Goal: Task Accomplishment & Management: Use online tool/utility

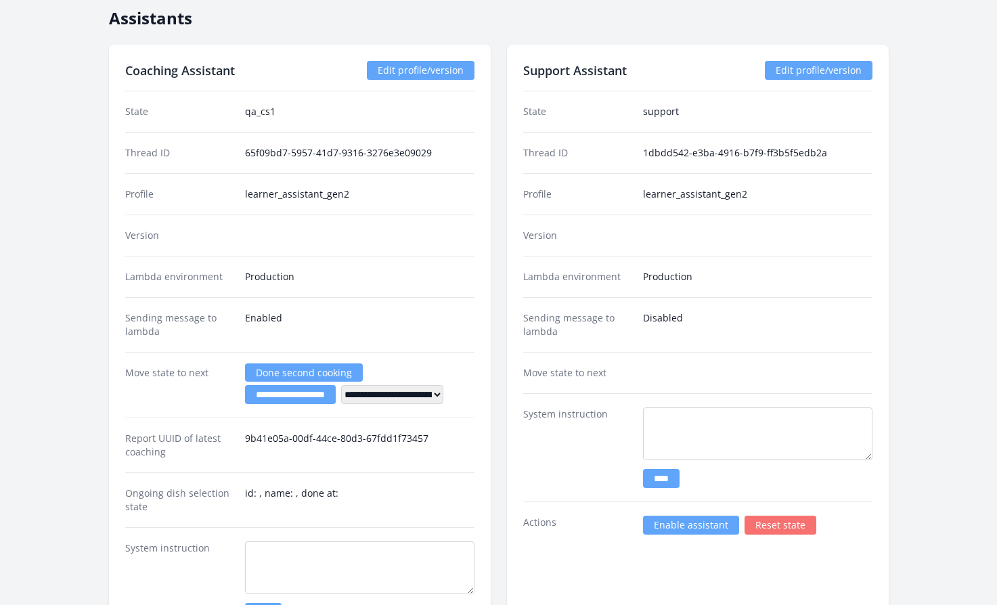
scroll to position [2159, 0]
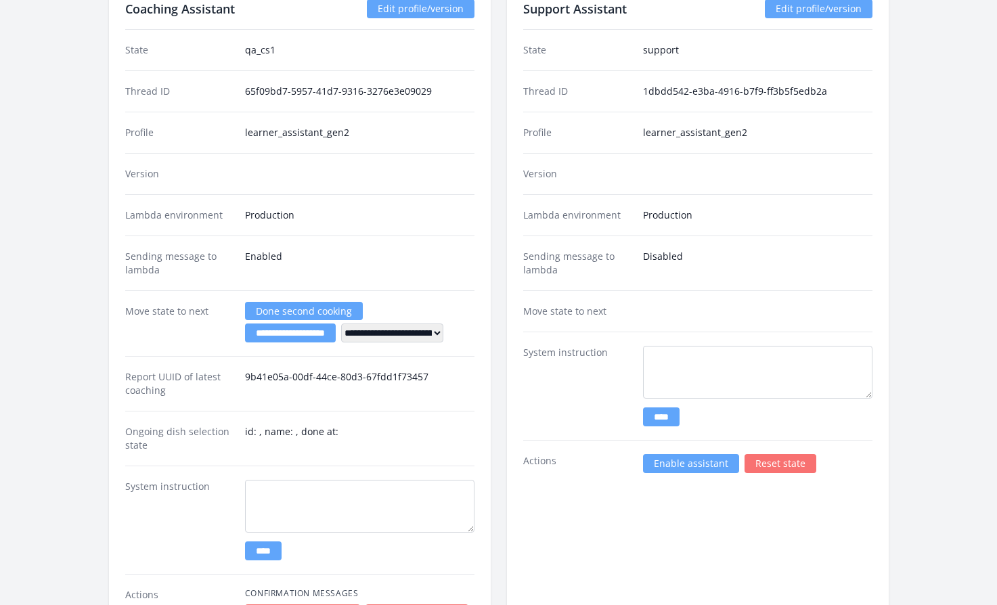
click at [691, 458] on link "Enable assistant" at bounding box center [691, 463] width 96 height 19
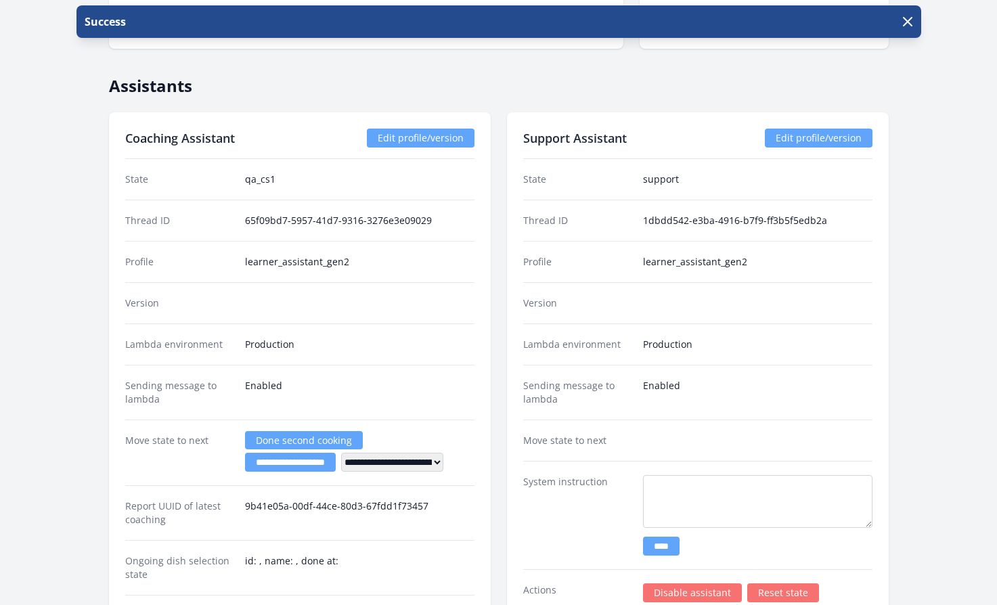
scroll to position [2211, 0]
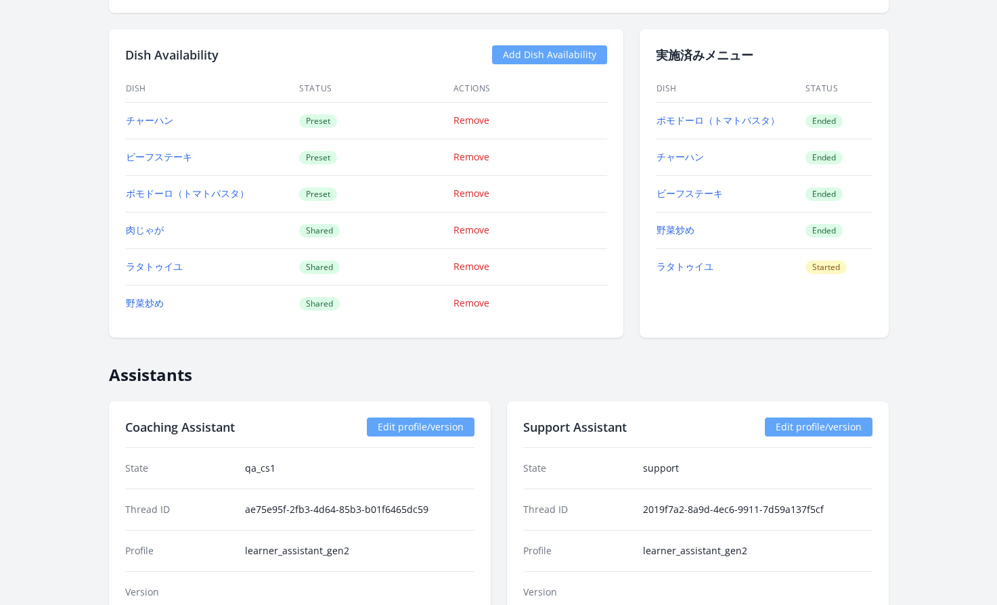
scroll to position [1359, 0]
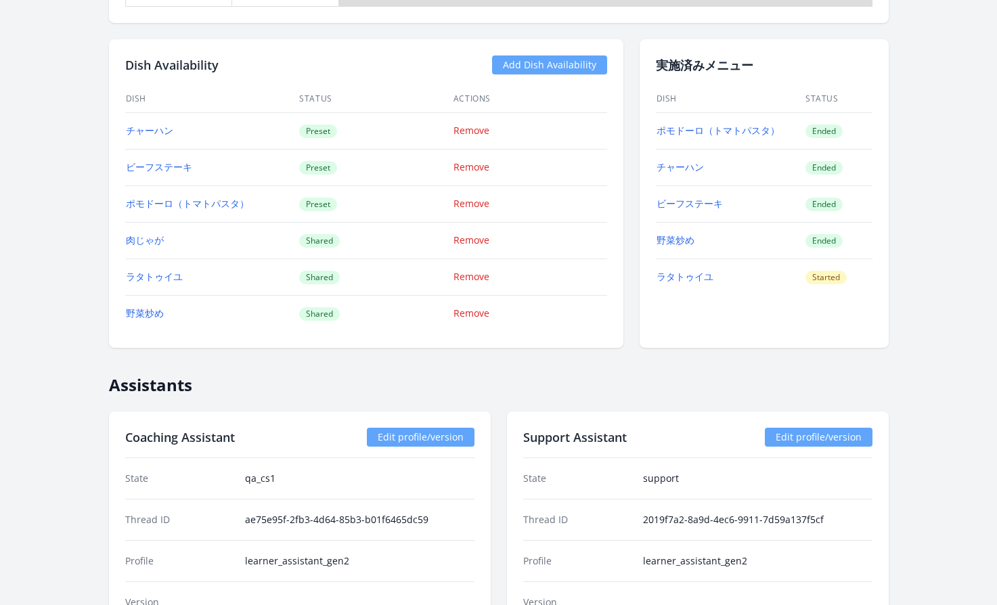
click at [545, 67] on link "Add Dish Availability" at bounding box center [549, 65] width 115 height 19
click at [569, 64] on link "Add Dish Availability" at bounding box center [549, 65] width 115 height 19
click at [561, 64] on link "Add Dish Availability" at bounding box center [549, 65] width 115 height 19
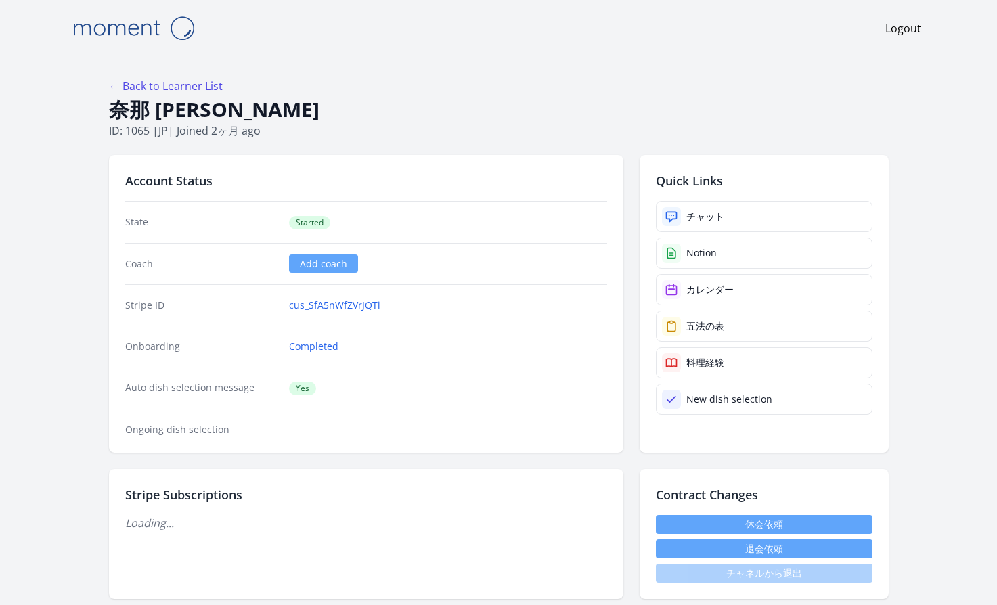
scroll to position [1359, 0]
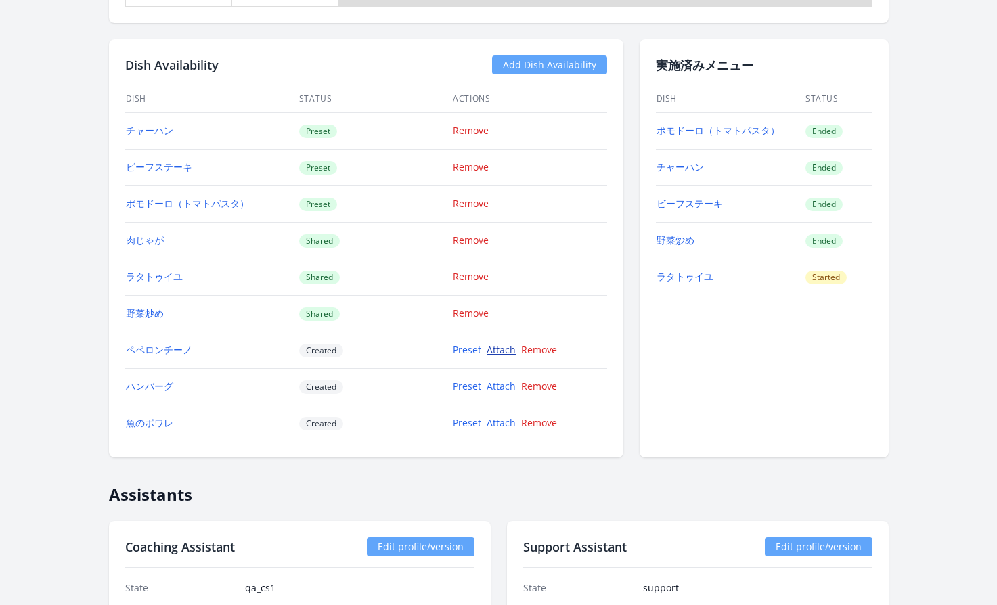
click at [497, 353] on link "Attach" at bounding box center [501, 349] width 29 height 13
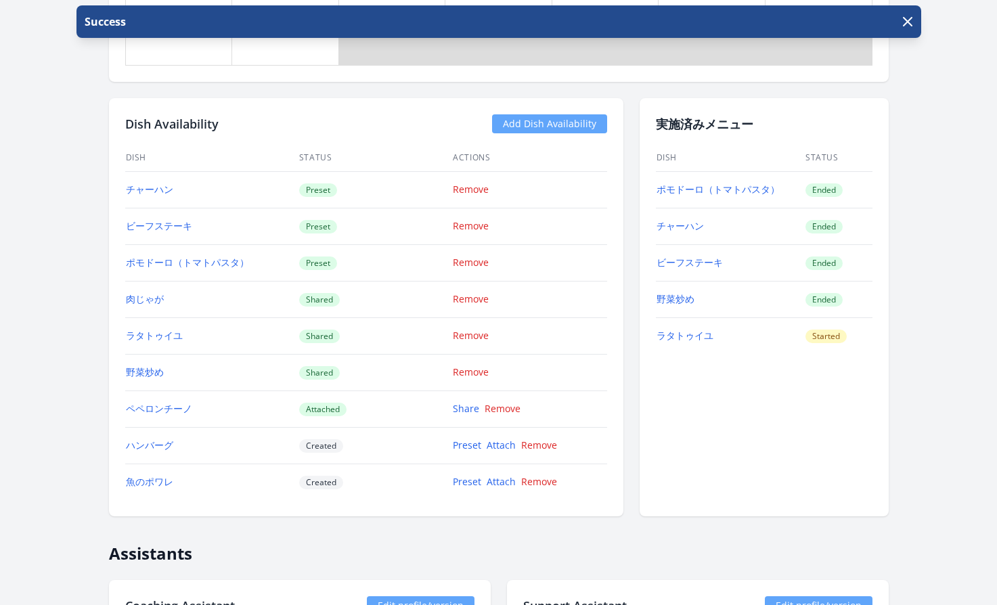
scroll to position [1553, 0]
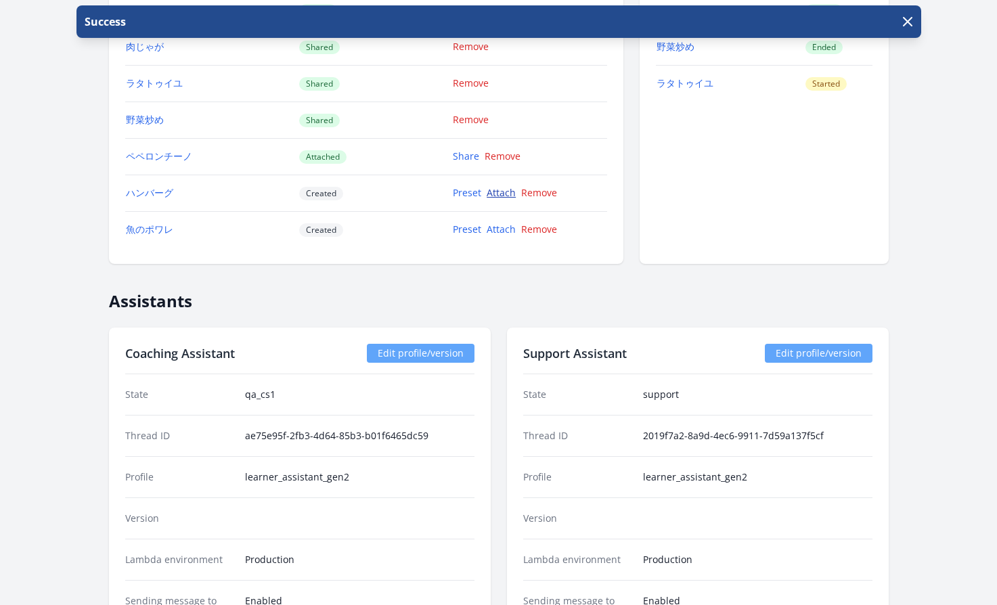
click at [500, 194] on link "Attach" at bounding box center [501, 192] width 29 height 13
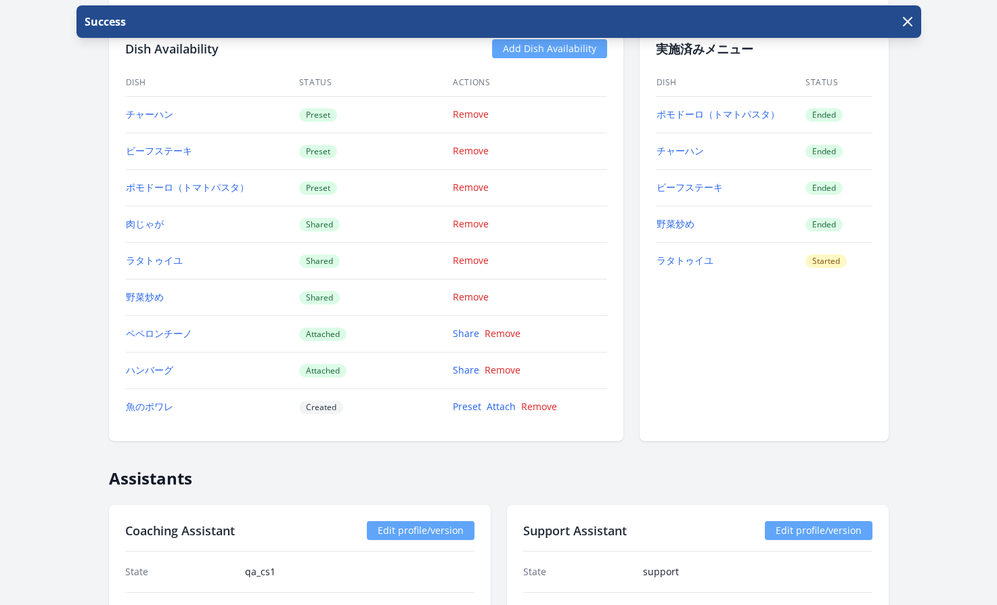
scroll to position [1660, 0]
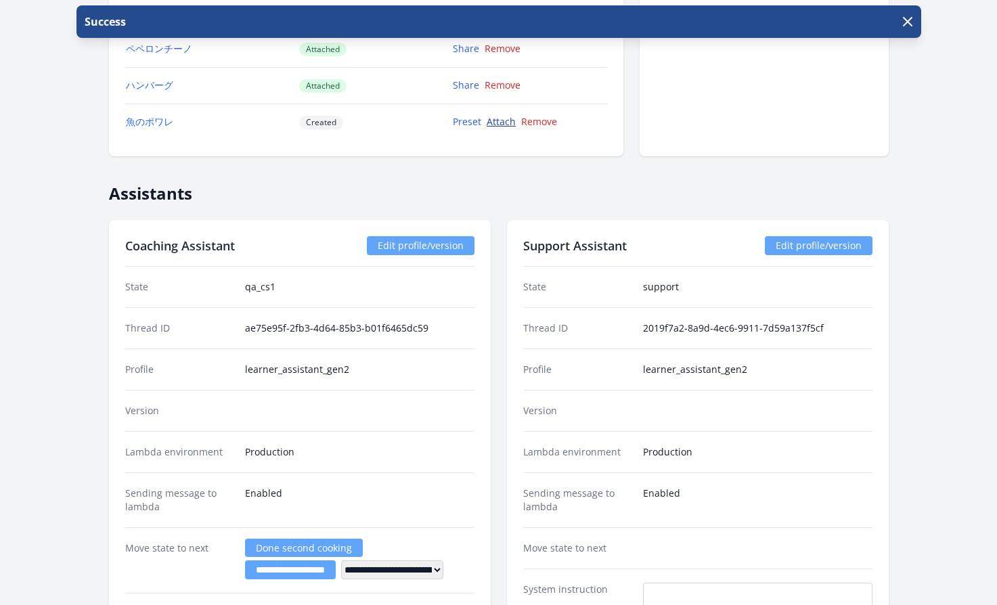
click at [505, 121] on link "Attach" at bounding box center [501, 121] width 29 height 13
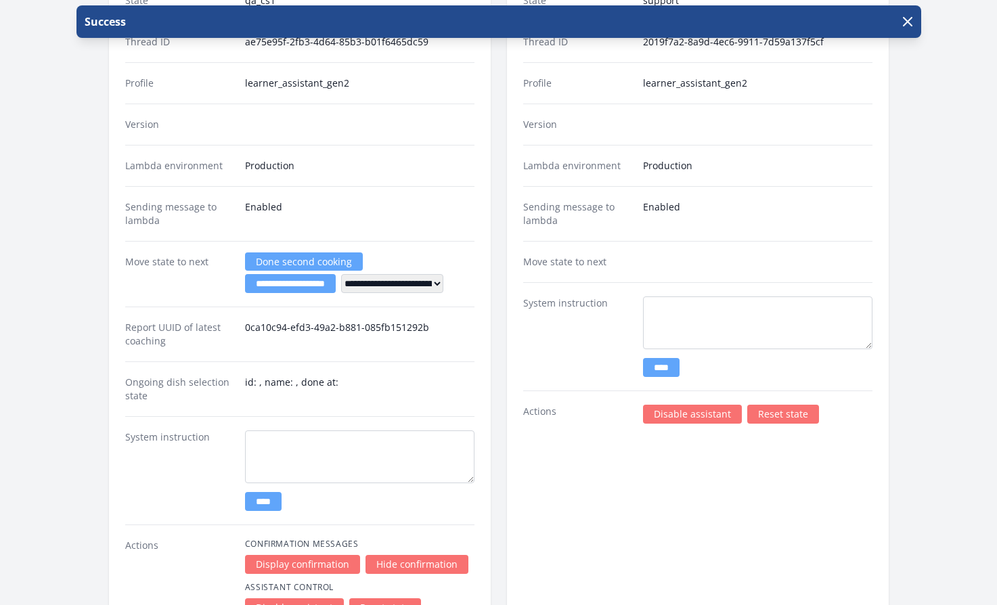
scroll to position [2290, 0]
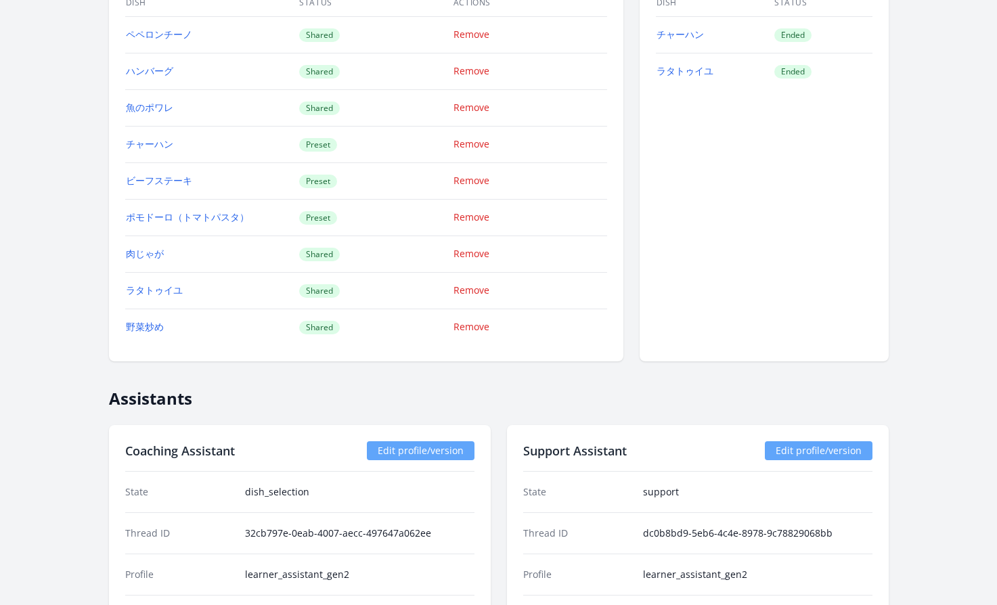
scroll to position [1368, 0]
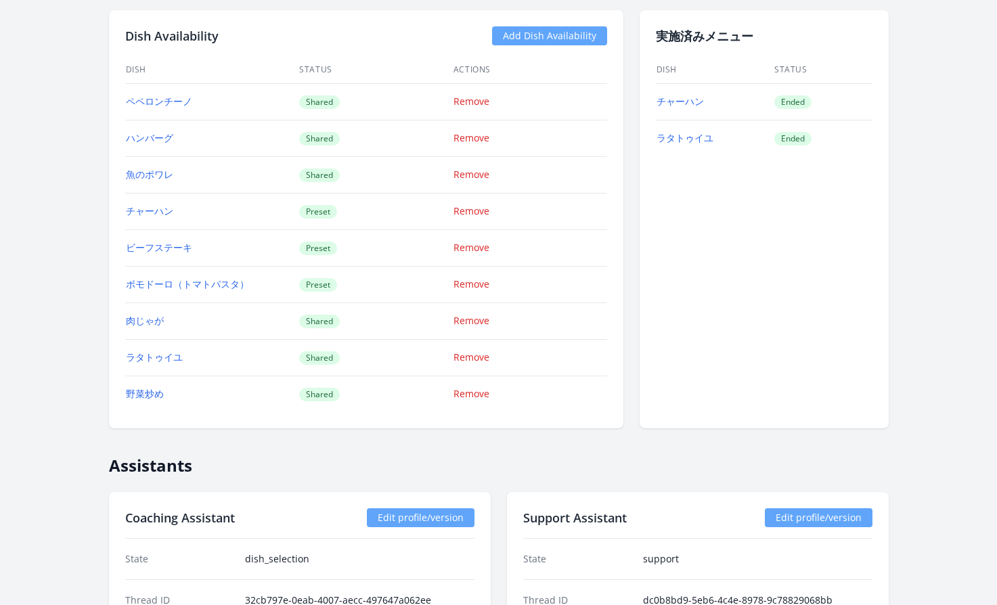
click at [534, 35] on link "Add Dish Availability" at bounding box center [549, 35] width 115 height 19
click at [553, 36] on link "Add Dish Availability" at bounding box center [549, 35] width 115 height 19
click at [563, 35] on link "Add Dish Availability" at bounding box center [549, 35] width 115 height 19
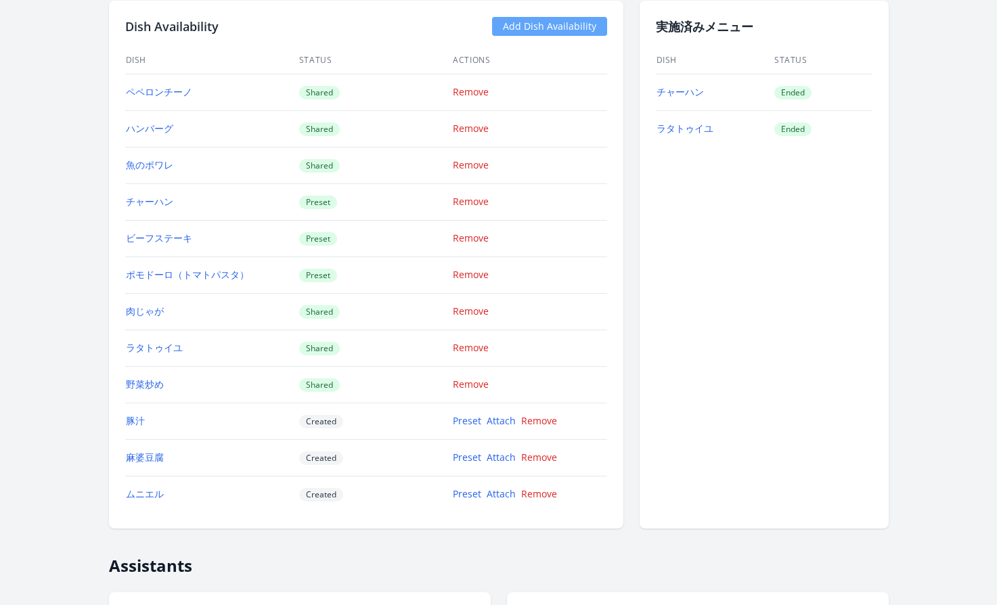
scroll to position [1387, 0]
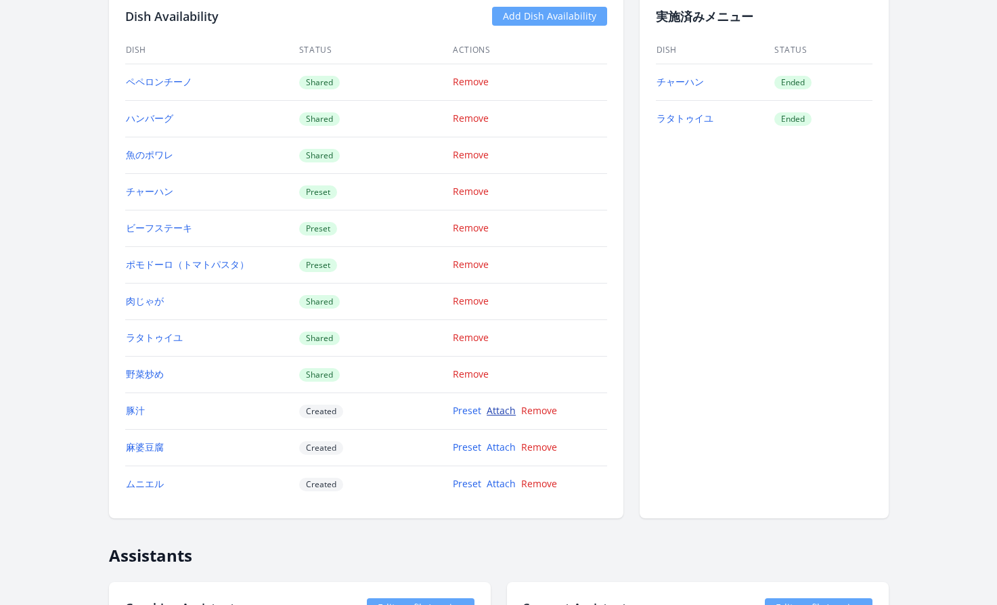
click at [494, 412] on link "Attach" at bounding box center [501, 410] width 29 height 13
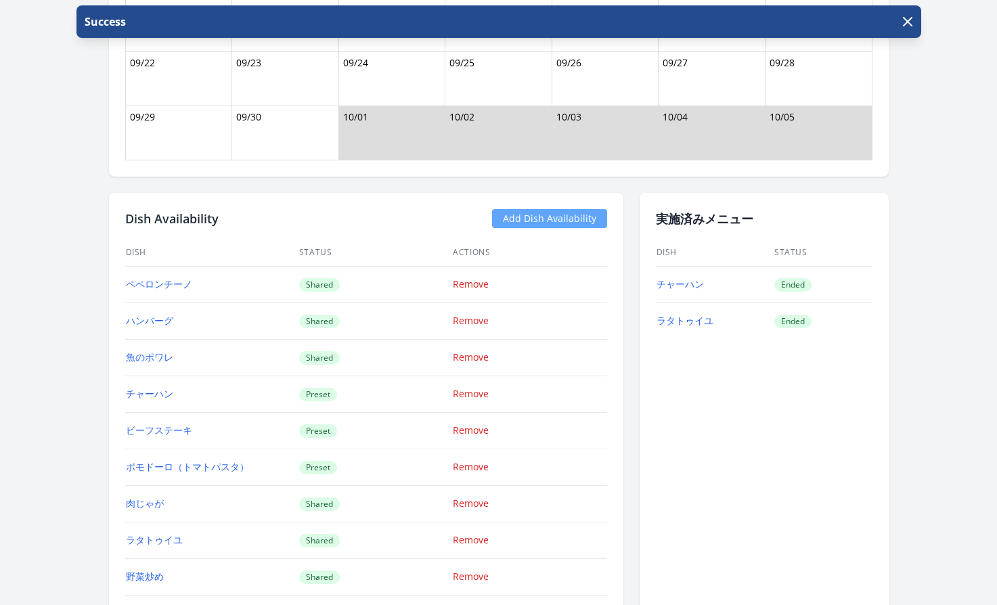
scroll to position [1367, 0]
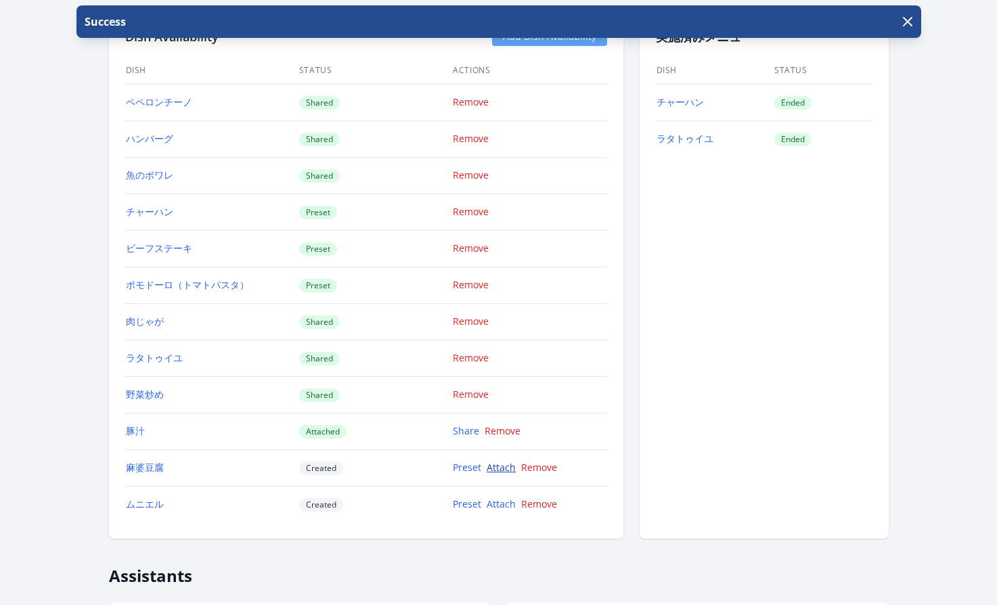
click at [492, 469] on link "Attach" at bounding box center [501, 467] width 29 height 13
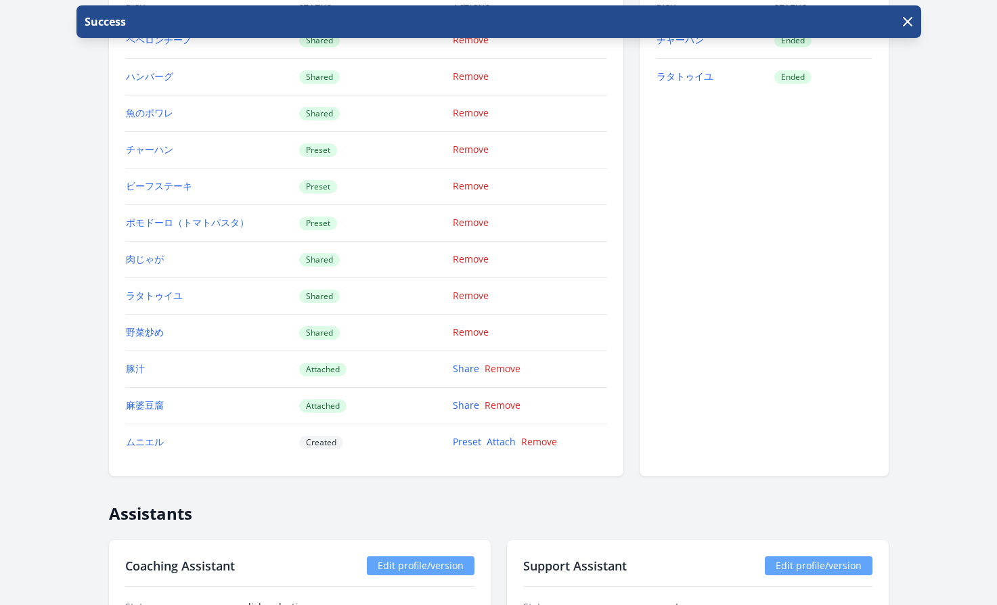
scroll to position [1687, 0]
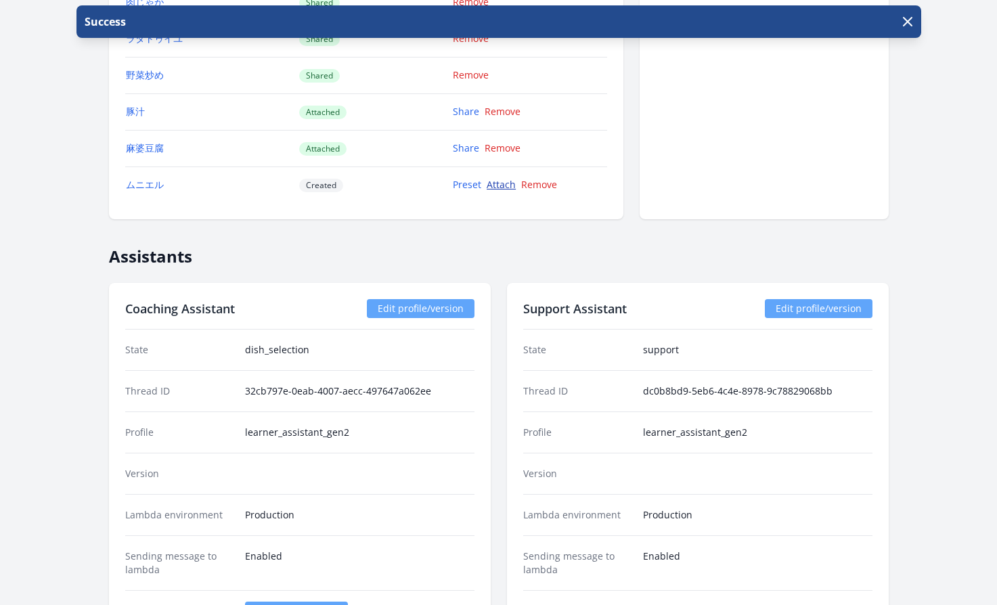
click at [492, 185] on link "Attach" at bounding box center [501, 184] width 29 height 13
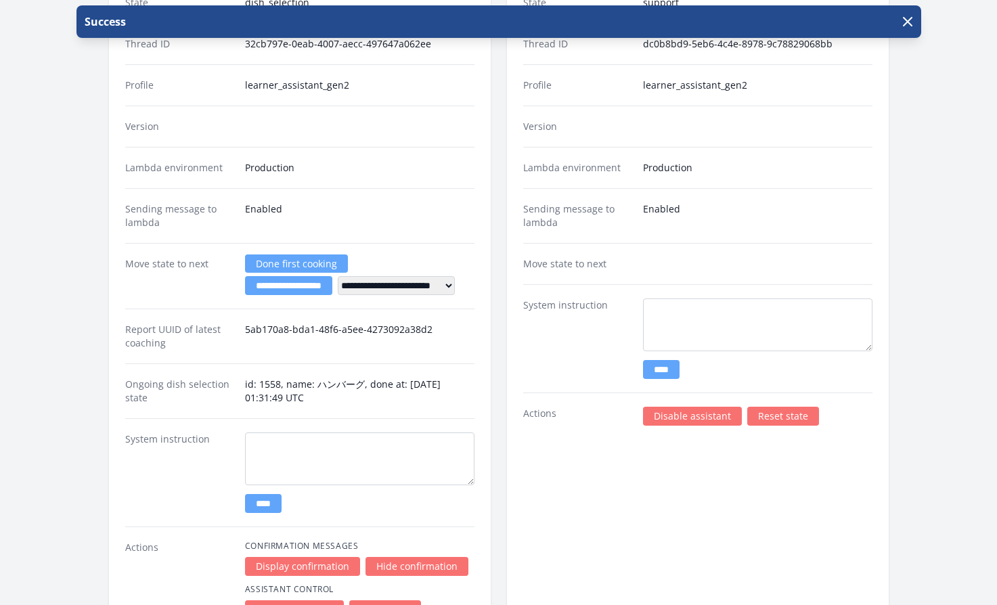
scroll to position [2037, 0]
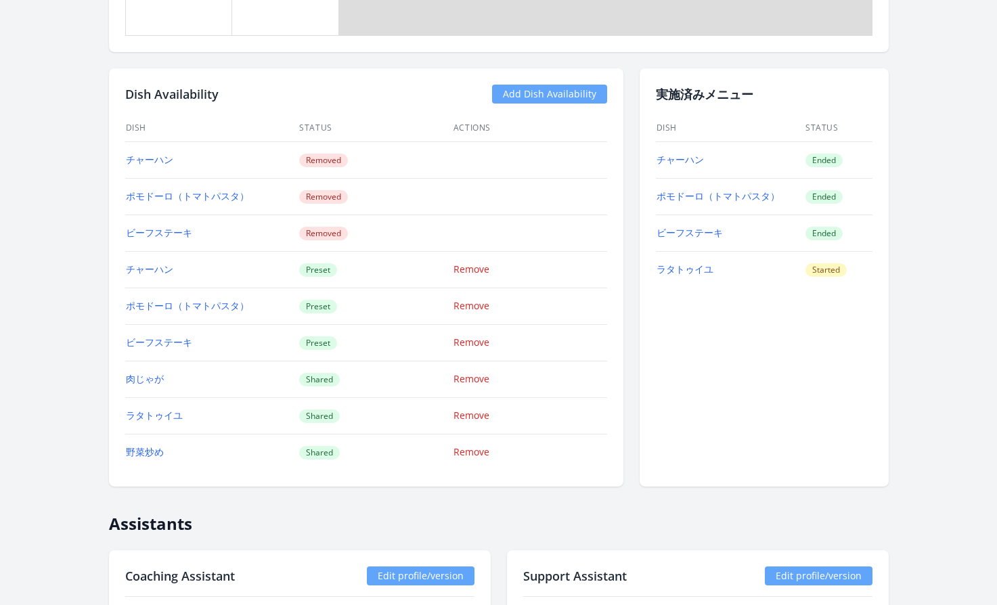
scroll to position [1248, 0]
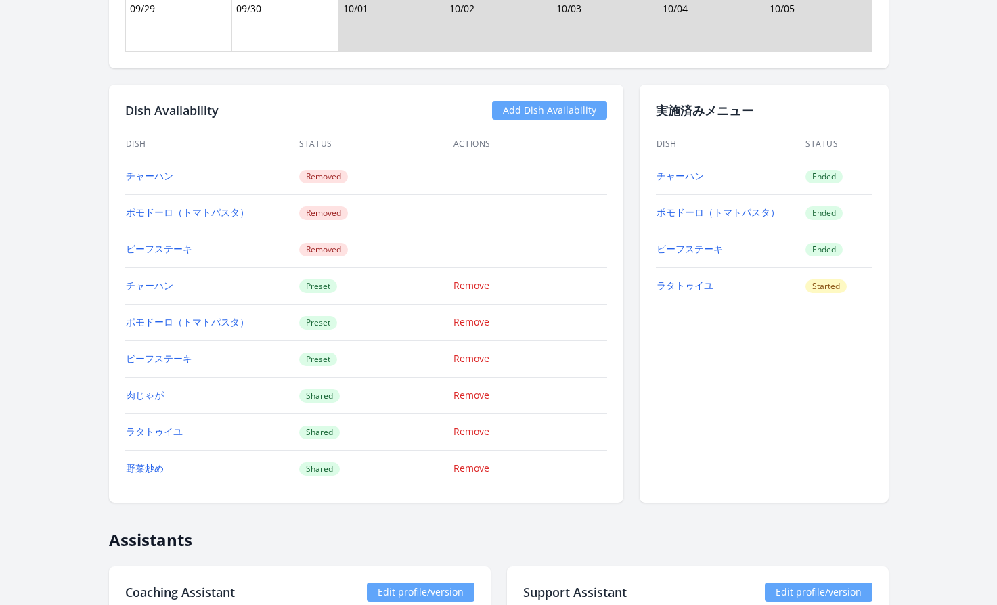
click at [574, 109] on link "Add Dish Availability" at bounding box center [549, 110] width 115 height 19
click at [546, 112] on link "Add Dish Availability" at bounding box center [549, 110] width 115 height 19
click at [570, 112] on link "Add Dish Availability" at bounding box center [549, 110] width 115 height 19
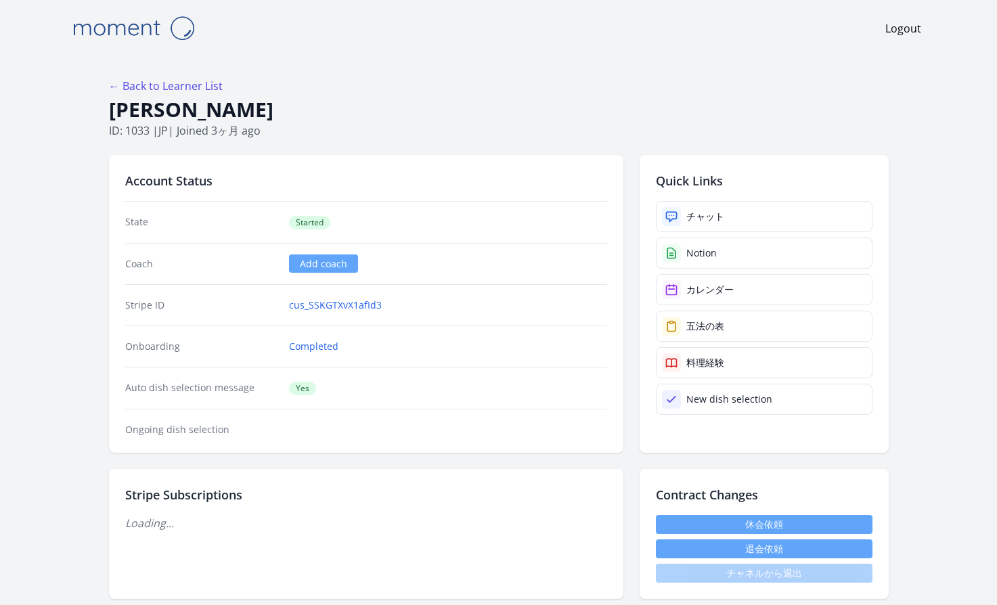
scroll to position [1243, 0]
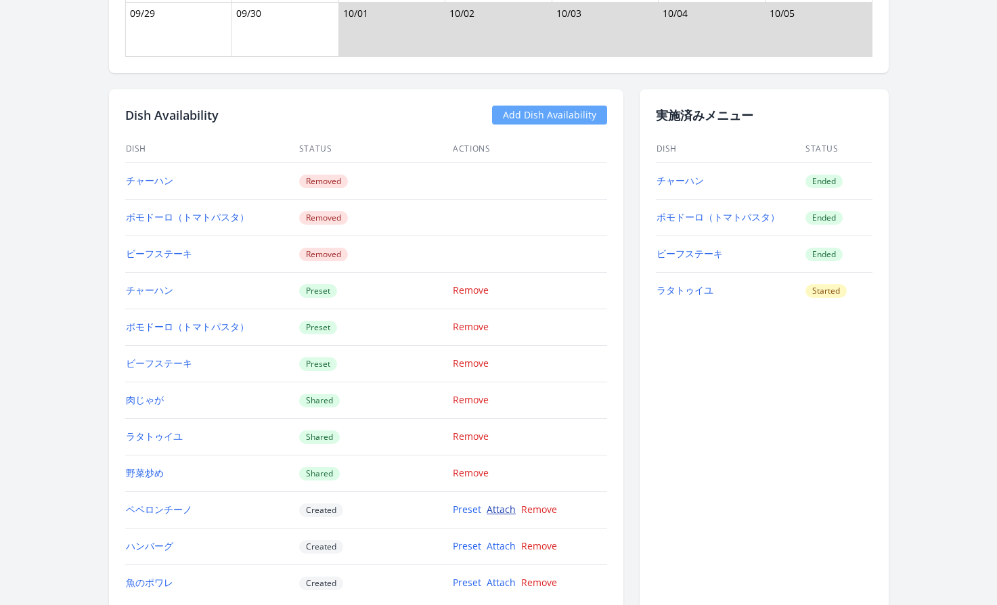
click at [493, 504] on link "Attach" at bounding box center [501, 509] width 29 height 13
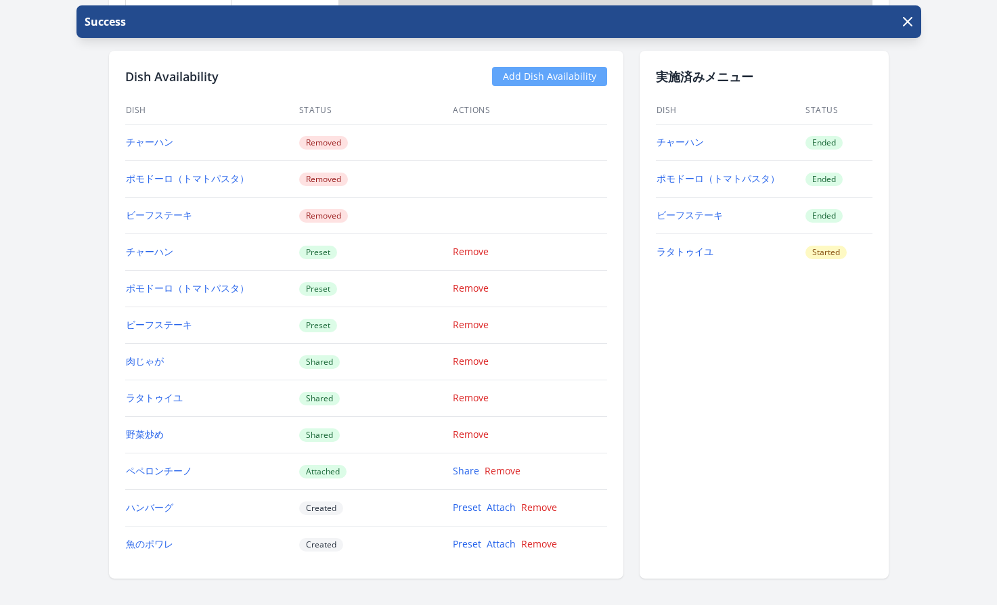
scroll to position [1287, 0]
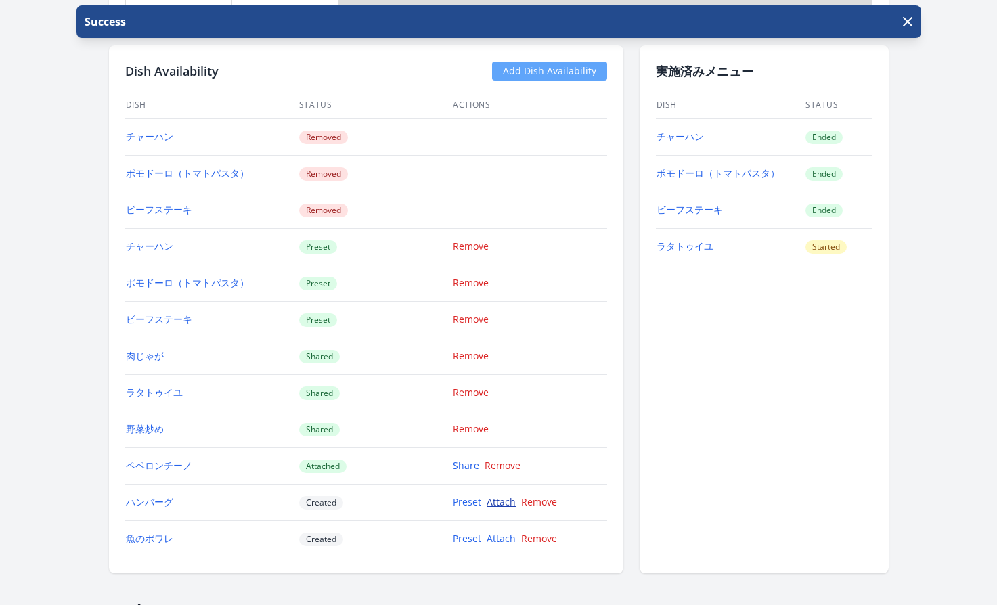
click at [495, 506] on link "Attach" at bounding box center [501, 502] width 29 height 13
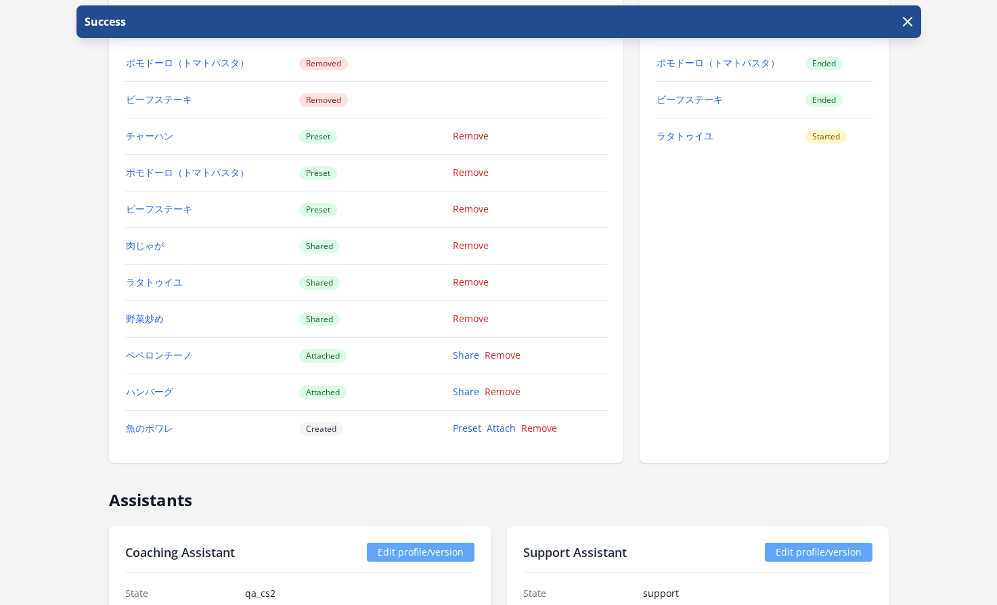
scroll to position [1461, 0]
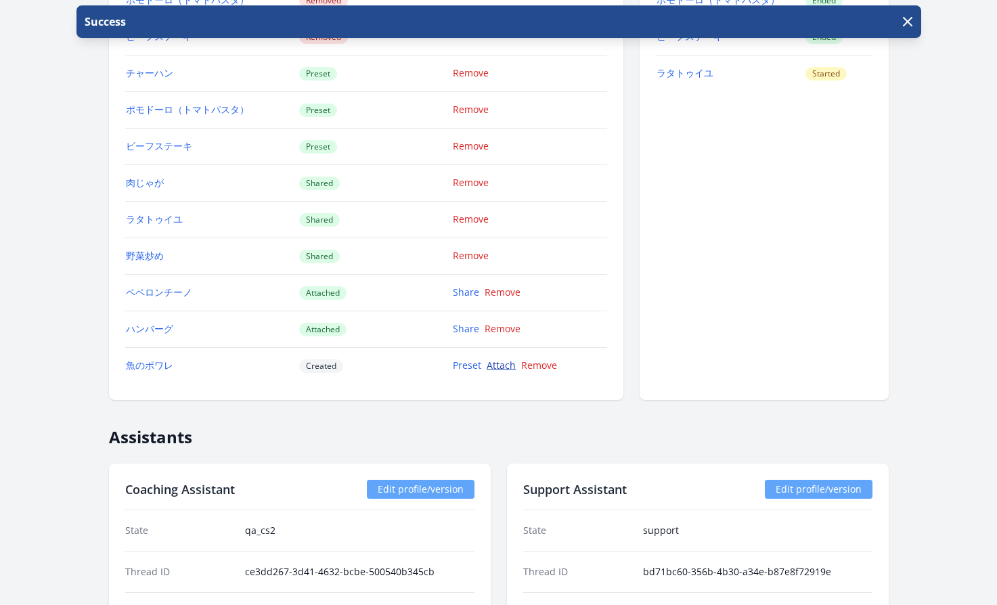
click at [503, 363] on link "Attach" at bounding box center [501, 365] width 29 height 13
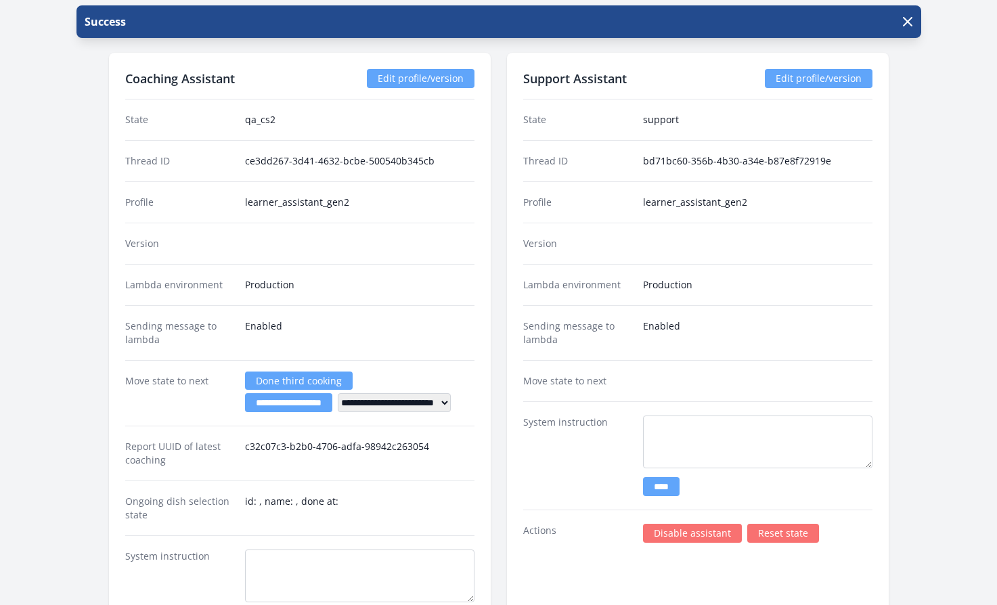
scroll to position [1972, 0]
